Goal: Transaction & Acquisition: Purchase product/service

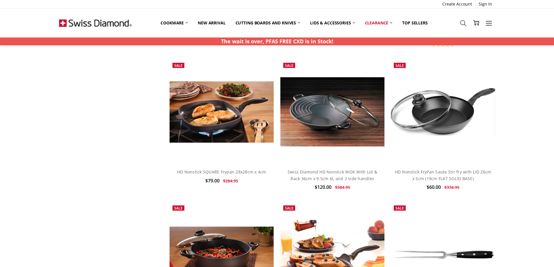
scroll to position [325, 0]
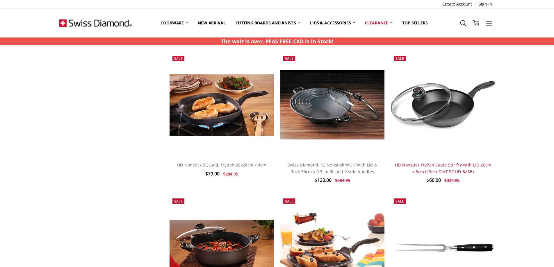
click at [448, 164] on link "HD Nonstick FryPan Saute Stir fry with LID 26cm x 5cm (19cm FLAT SOLID BASE)" at bounding box center [443, 168] width 96 height 12
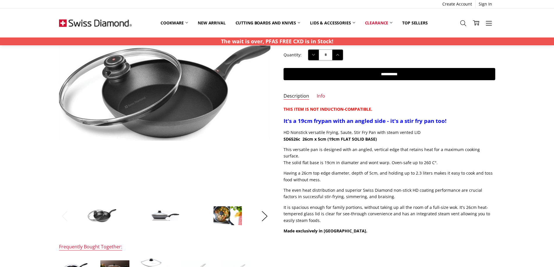
scroll to position [32, 0]
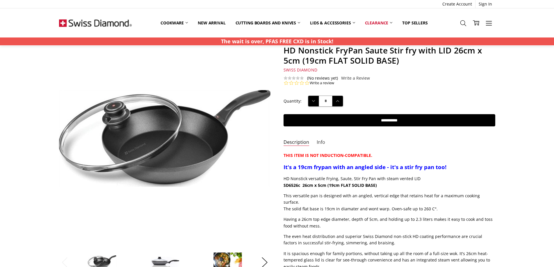
click at [319, 143] on link "Info" at bounding box center [320, 142] width 8 height 7
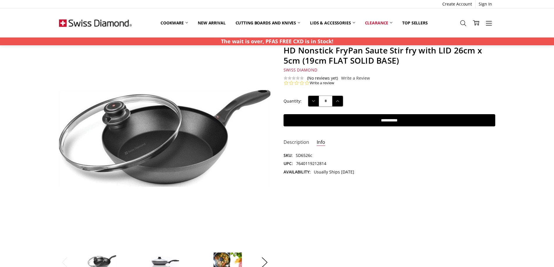
click at [296, 142] on link "Description" at bounding box center [296, 142] width 26 height 7
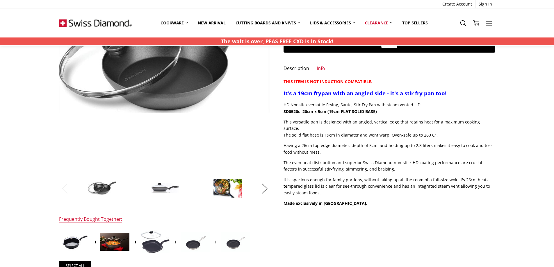
scroll to position [95, 0]
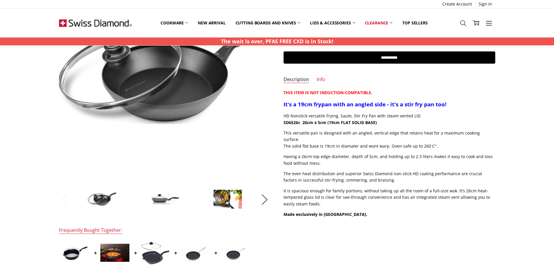
click at [159, 200] on img at bounding box center [164, 199] width 29 height 10
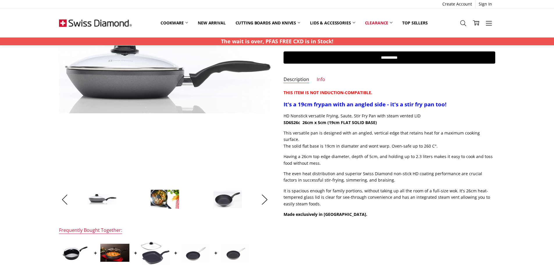
click at [229, 201] on img at bounding box center [227, 199] width 29 height 18
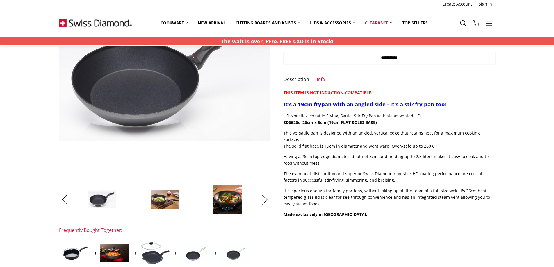
click at [423, 52] on input "**********" at bounding box center [389, 57] width 212 height 12
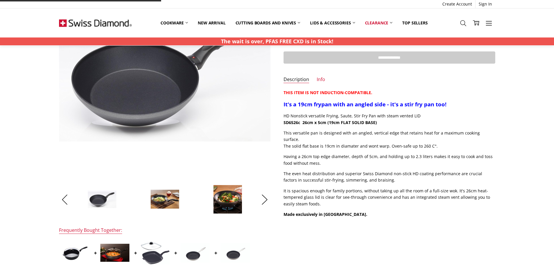
type input "**********"
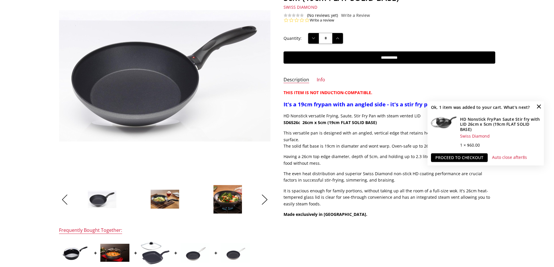
click at [438, 226] on div "$60.00 $334.95 MSRP: You save Add to Wish List" at bounding box center [276, 161] width 449 height 383
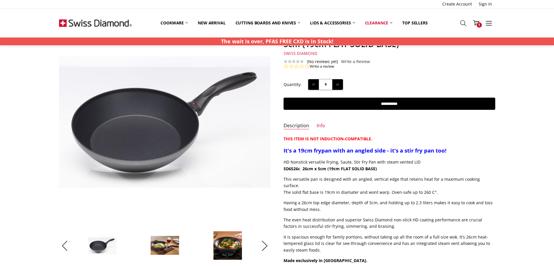
scroll to position [57, 0]
